Goal: Book appointment/travel/reservation

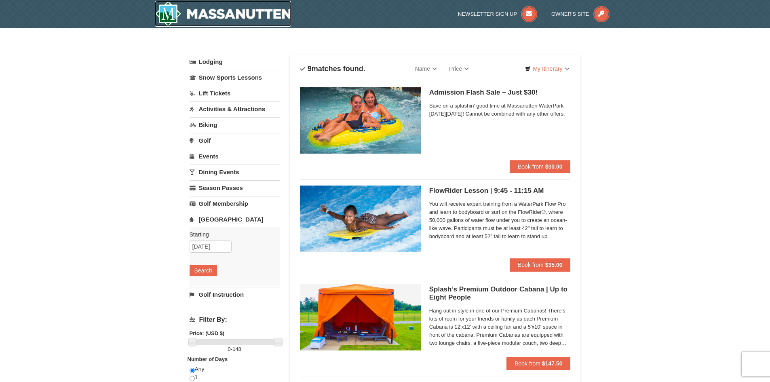
click at [259, 13] on img at bounding box center [223, 14] width 137 height 26
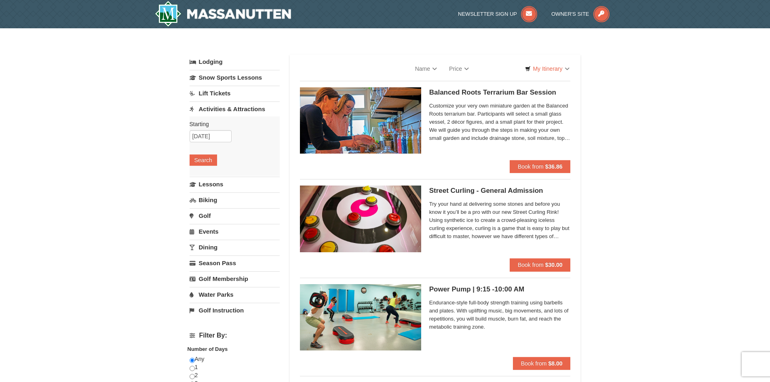
select select "9"
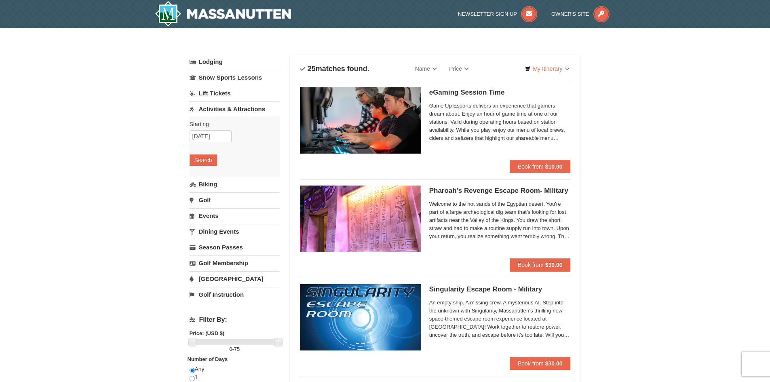
drag, startPoint x: 293, startPoint y: 13, endPoint x: 232, endPoint y: 13, distance: 60.6
click at [232, 13] on div at bounding box center [247, 14] width 197 height 28
drag, startPoint x: 142, startPoint y: 58, endPoint x: 126, endPoint y: 45, distance: 20.4
